Goal: Navigation & Orientation: Find specific page/section

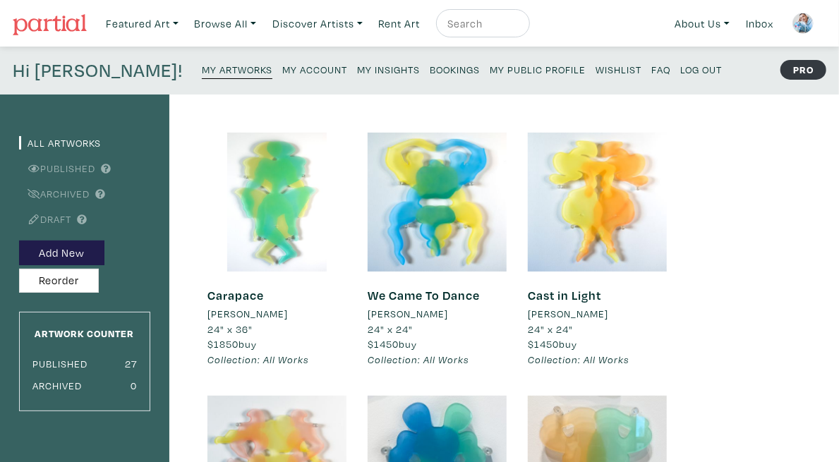
click at [52, 22] on img at bounding box center [50, 24] width 74 height 21
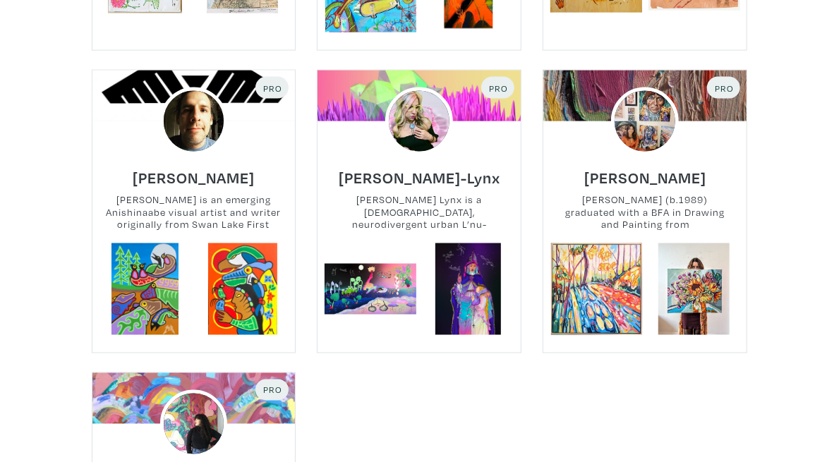
drag, startPoint x: 848, startPoint y: 47, endPoint x: 848, endPoint y: 193, distance: 146.0
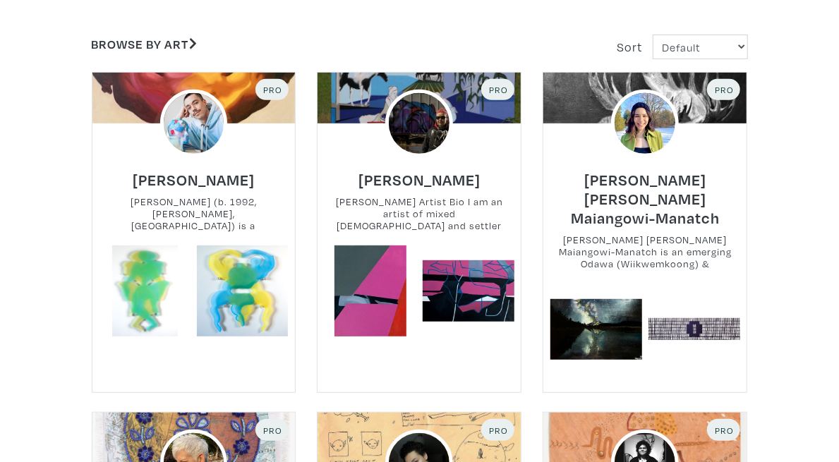
scroll to position [250, 0]
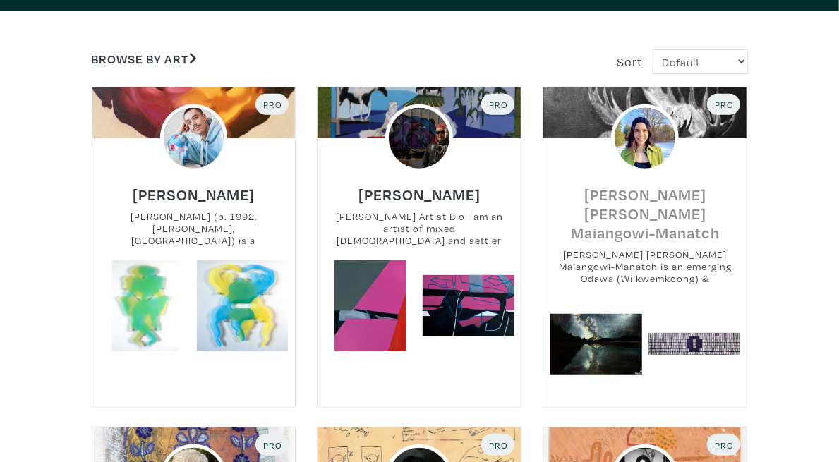
click at [722, 217] on h6 "Mary Ann Maiangowi-Manatch" at bounding box center [644, 213] width 203 height 57
